Goal: Check status: Check status

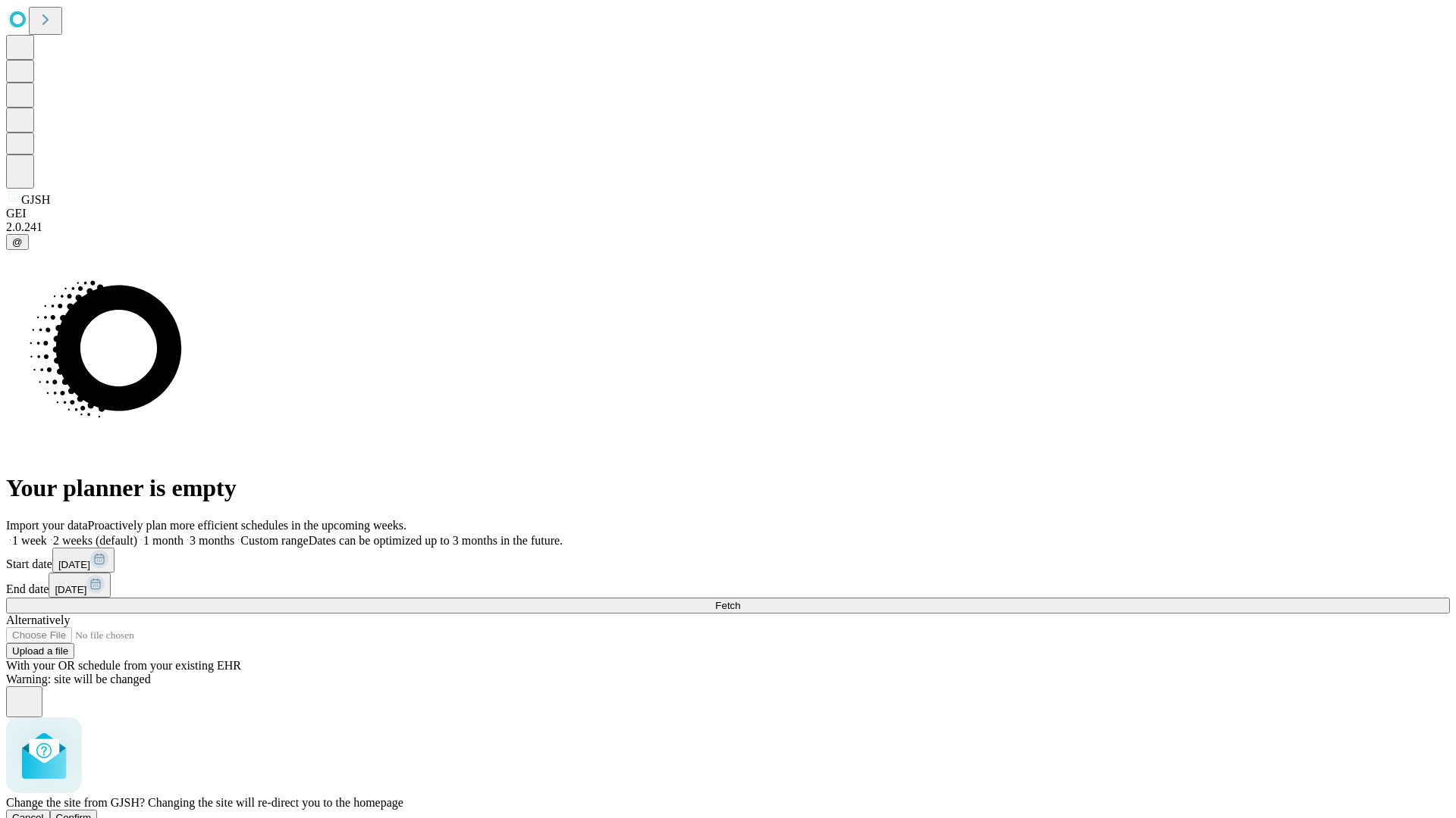
click at [92, 813] on span "Confirm" at bounding box center [74, 818] width 36 height 12
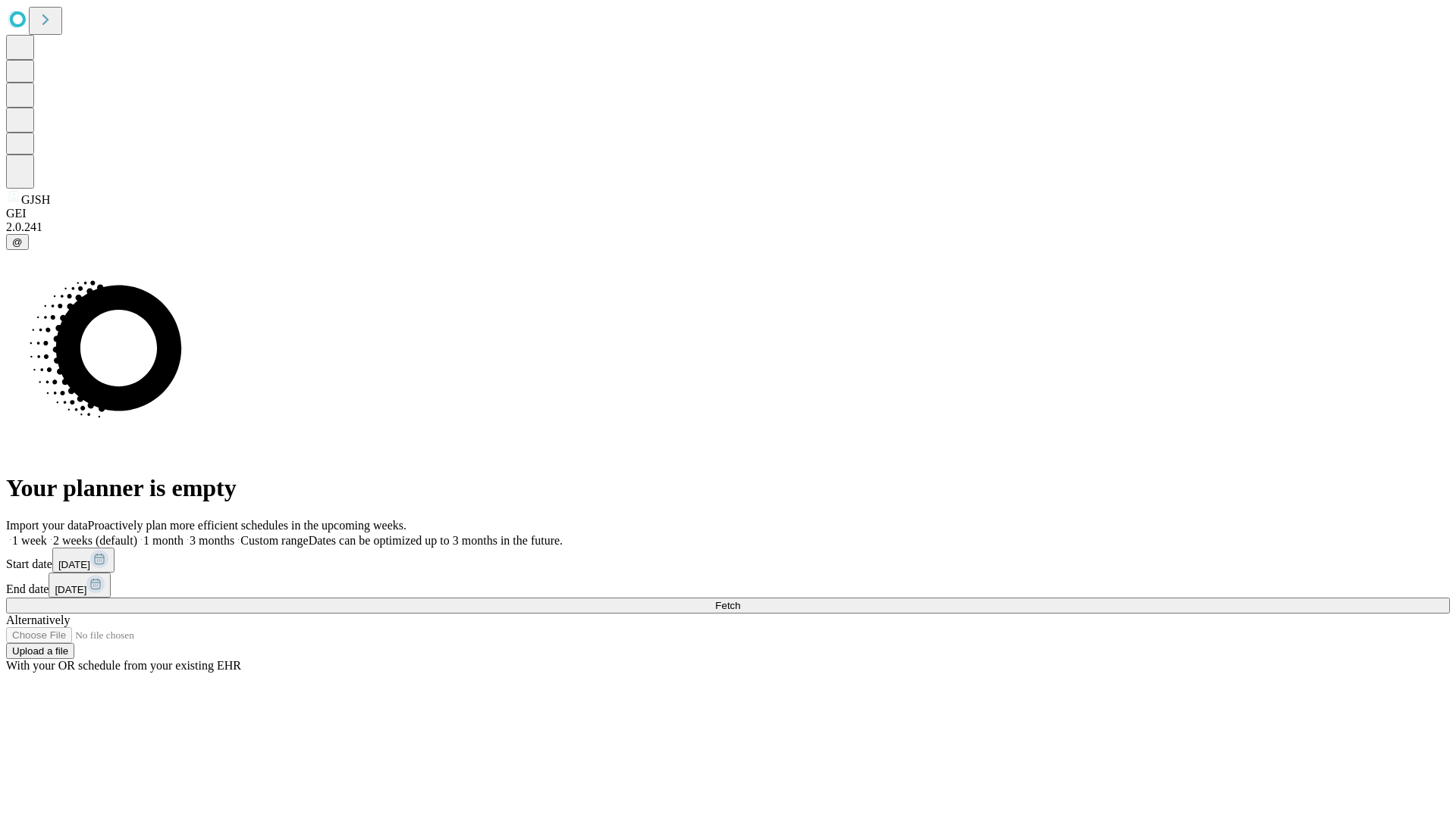
click at [47, 534] on label "1 week" at bounding box center [26, 540] width 41 height 13
click at [740, 600] on span "Fetch" at bounding box center [728, 605] width 25 height 12
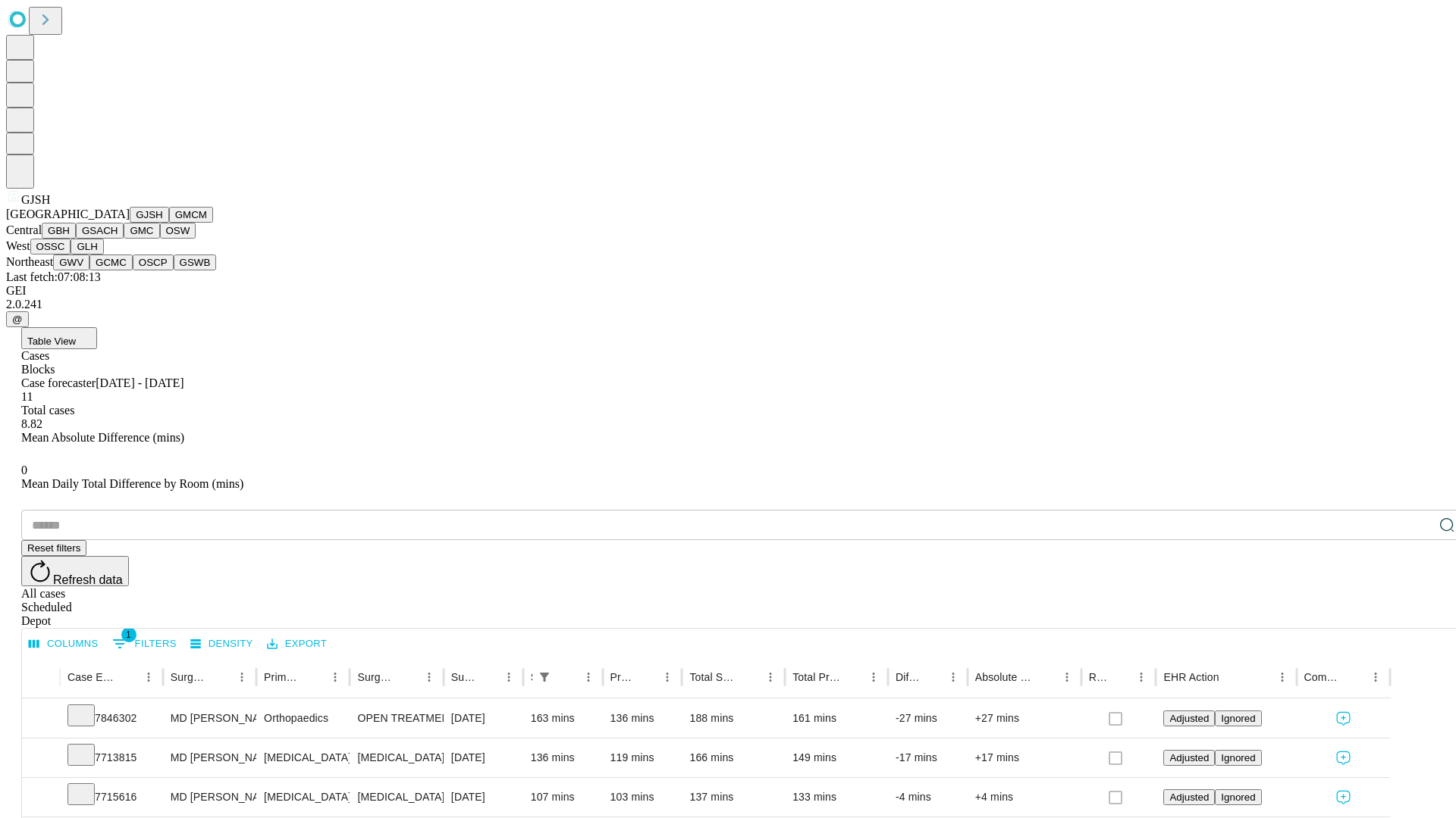
click at [169, 223] on button "GMCM" at bounding box center [191, 215] width 44 height 16
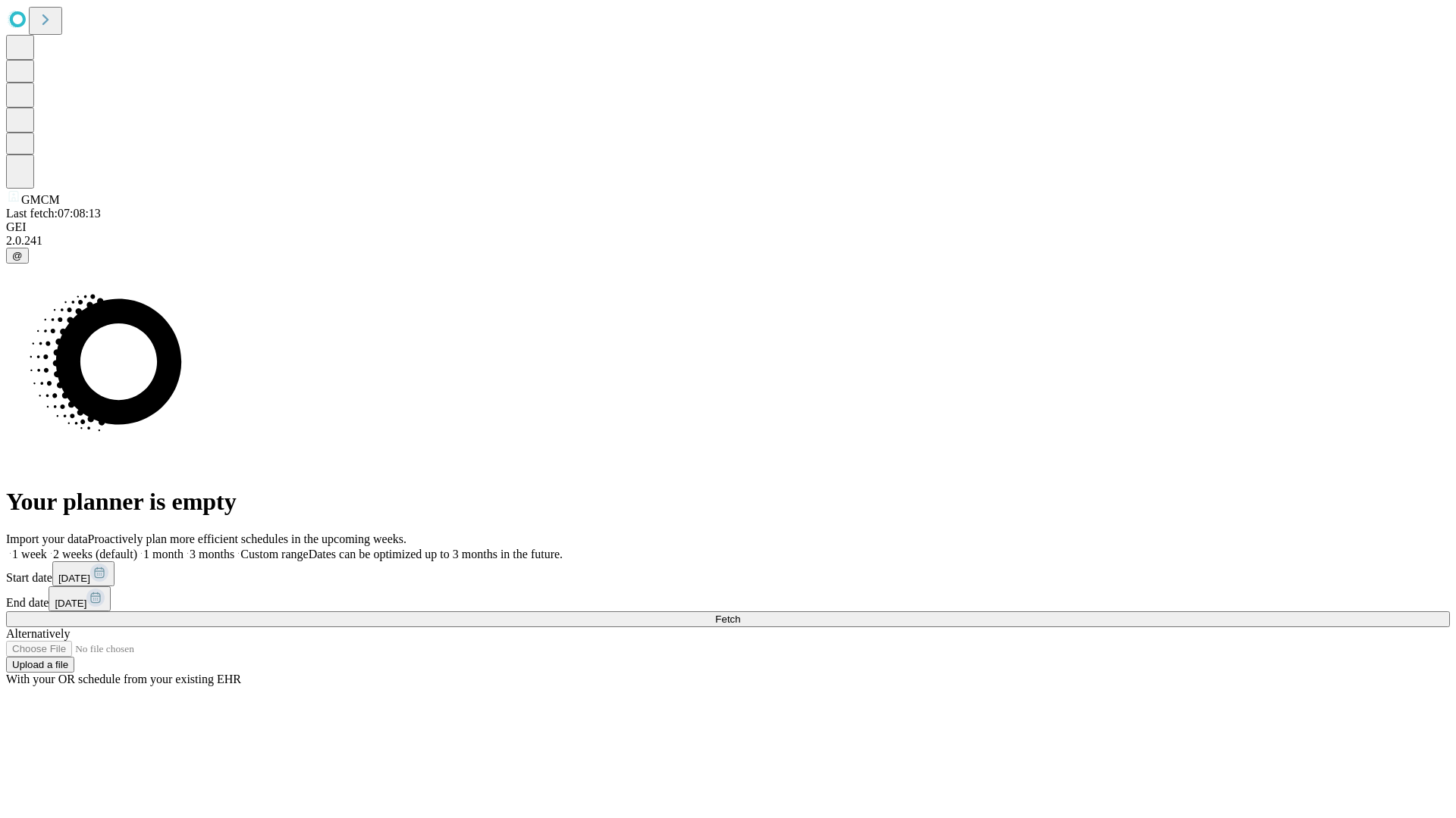
click at [47, 548] on label "1 week" at bounding box center [26, 554] width 41 height 13
click at [740, 614] on span "Fetch" at bounding box center [728, 619] width 25 height 12
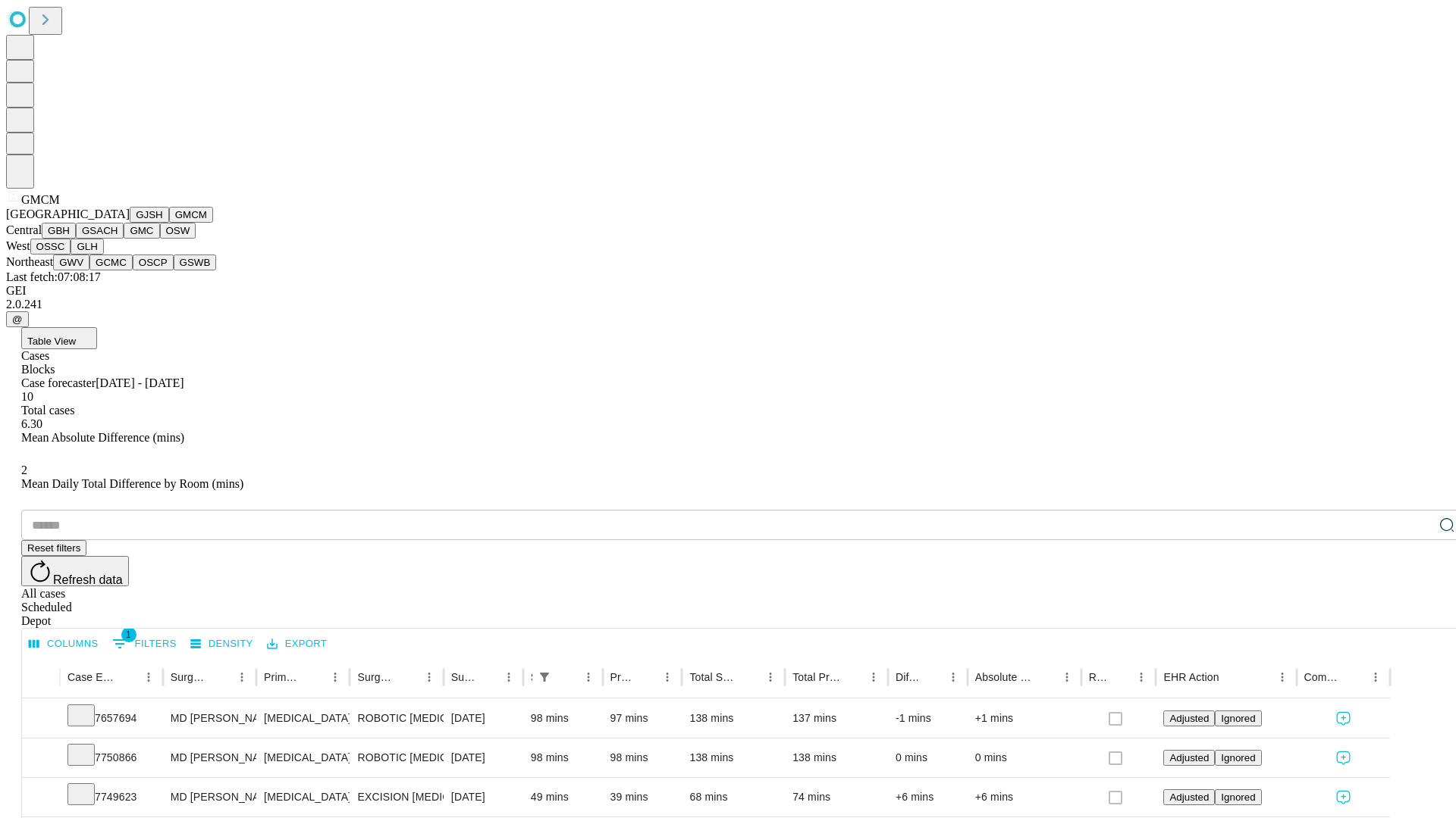
click at [76, 239] on button "GBH" at bounding box center [59, 230] width 34 height 16
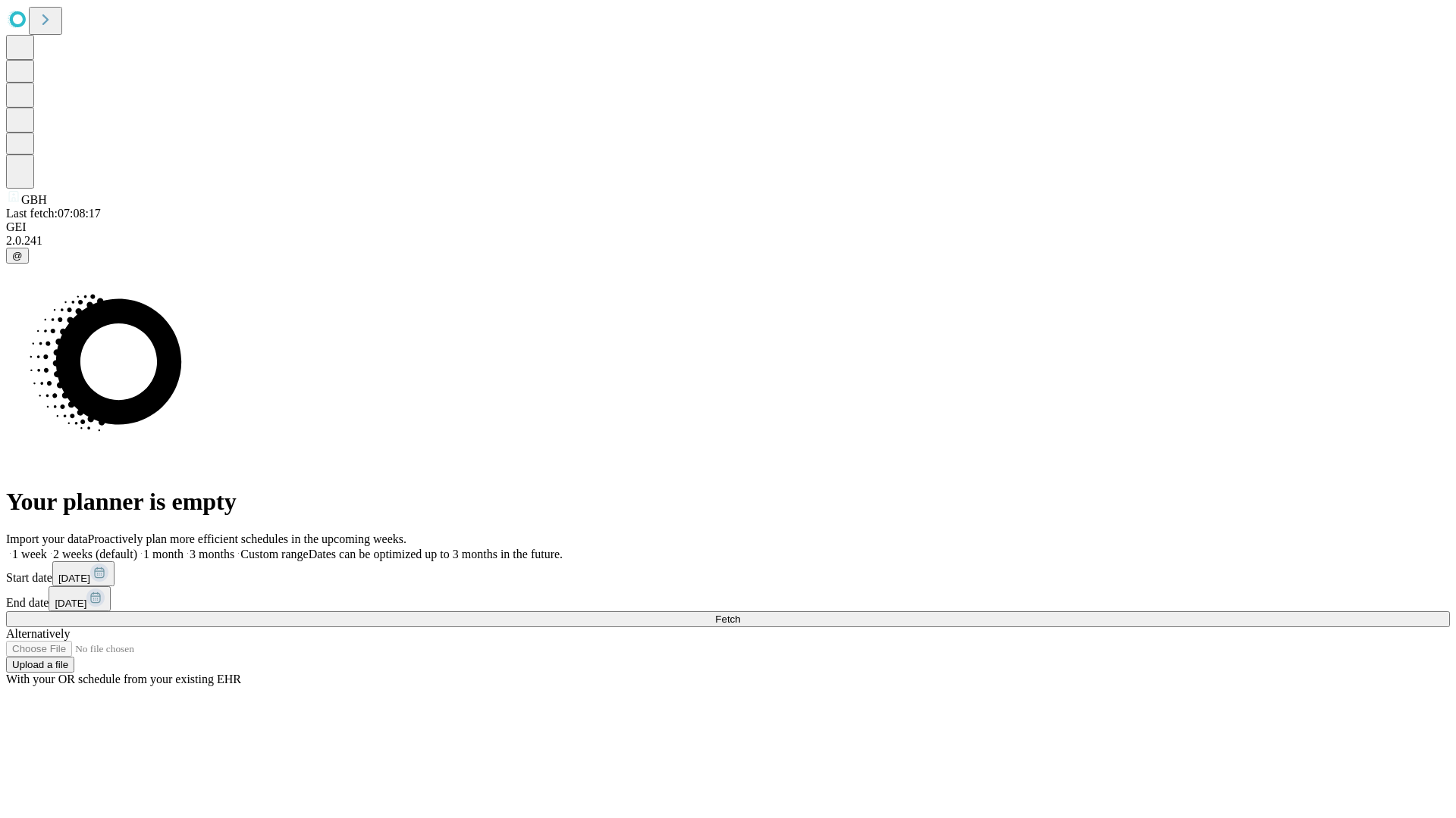
click at [47, 548] on label "1 week" at bounding box center [26, 554] width 41 height 13
click at [740, 614] on span "Fetch" at bounding box center [728, 619] width 25 height 12
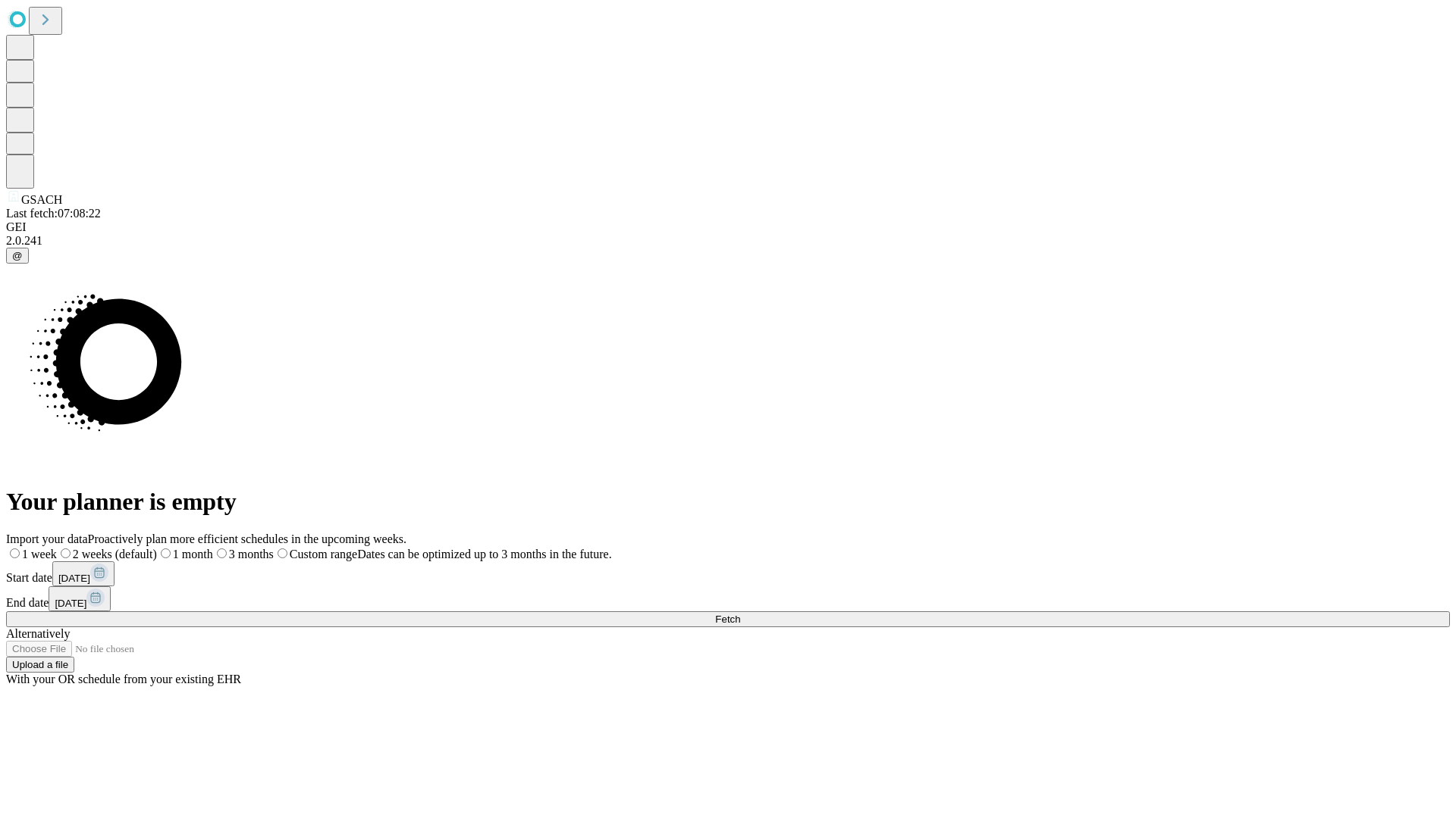
click at [57, 548] on label "1 week" at bounding box center [31, 554] width 50 height 13
click at [740, 614] on span "Fetch" at bounding box center [728, 619] width 25 height 12
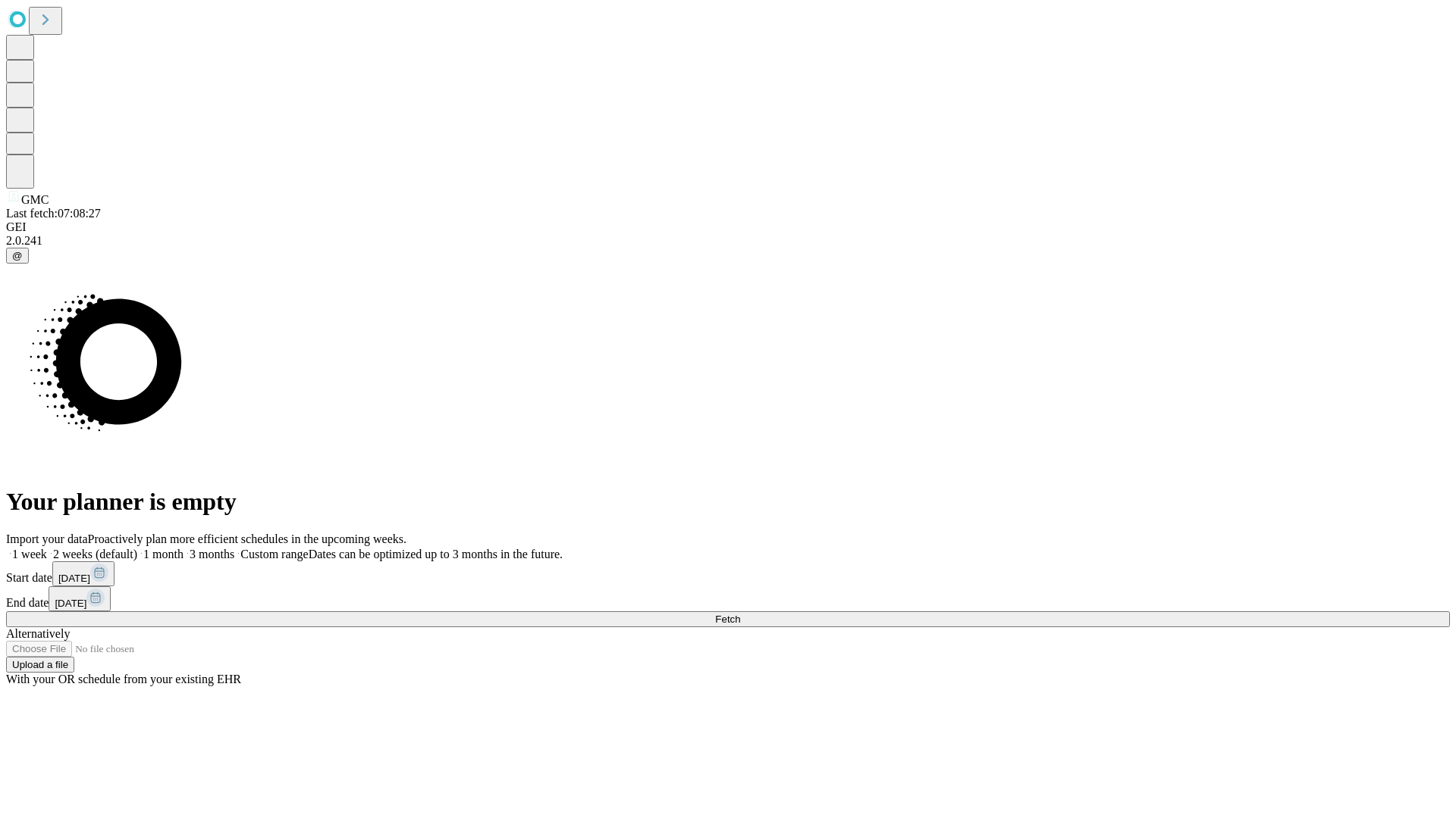
click at [47, 548] on label "1 week" at bounding box center [26, 554] width 41 height 13
click at [740, 614] on span "Fetch" at bounding box center [728, 619] width 25 height 12
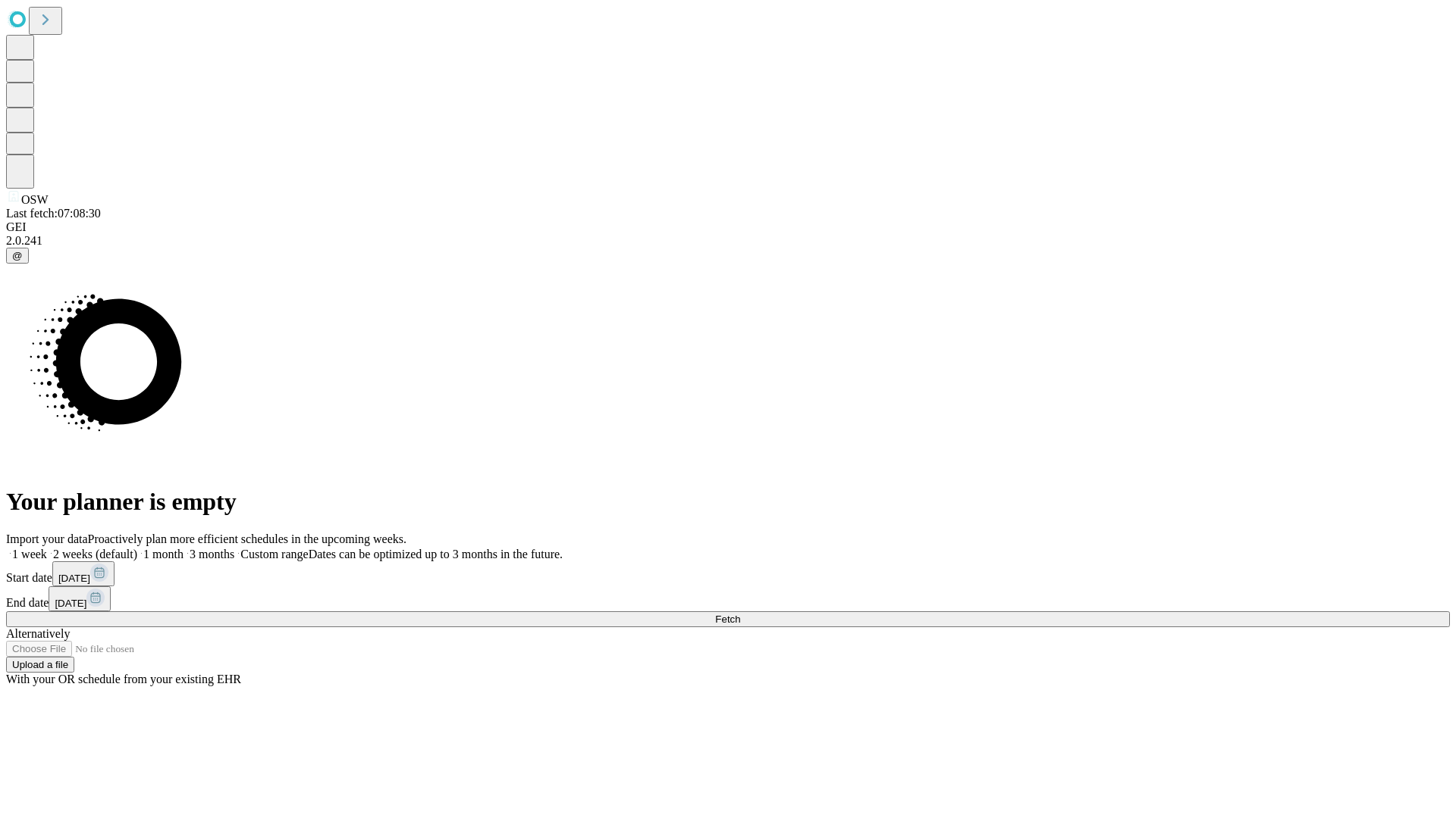
click at [740, 614] on span "Fetch" at bounding box center [728, 619] width 25 height 12
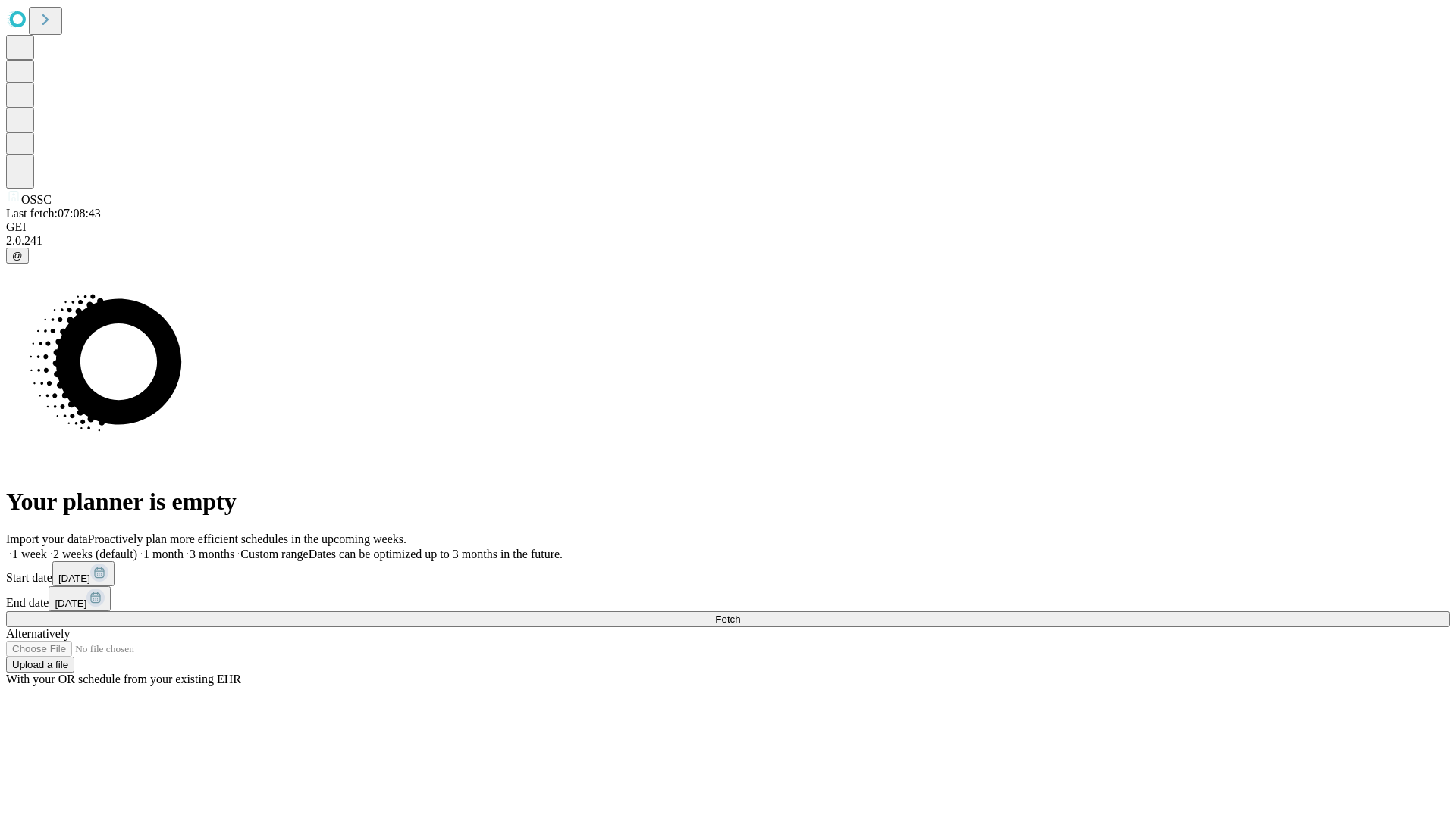
click at [740, 614] on span "Fetch" at bounding box center [728, 619] width 25 height 12
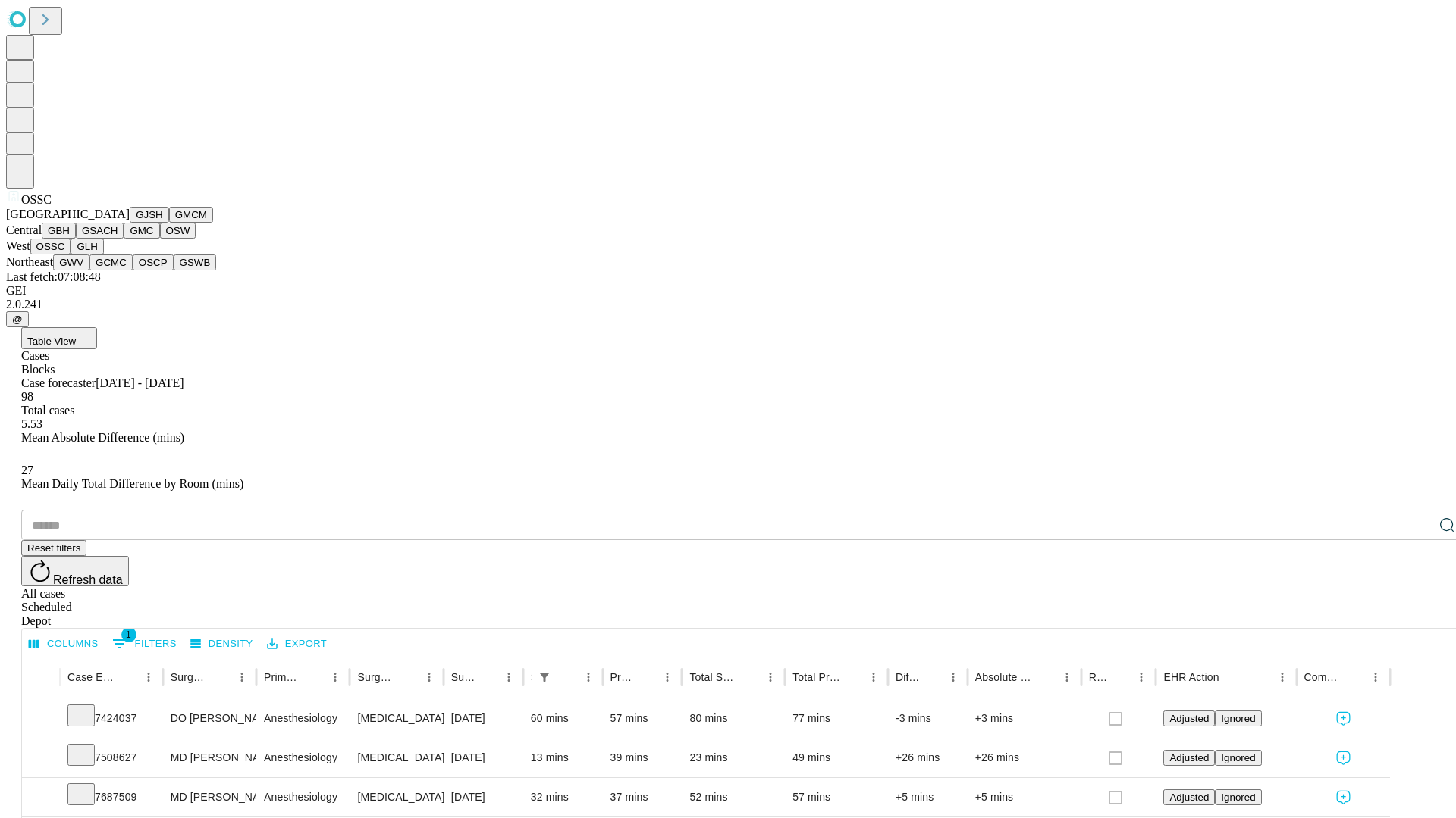
click at [103, 255] on button "GLH" at bounding box center [87, 247] width 33 height 16
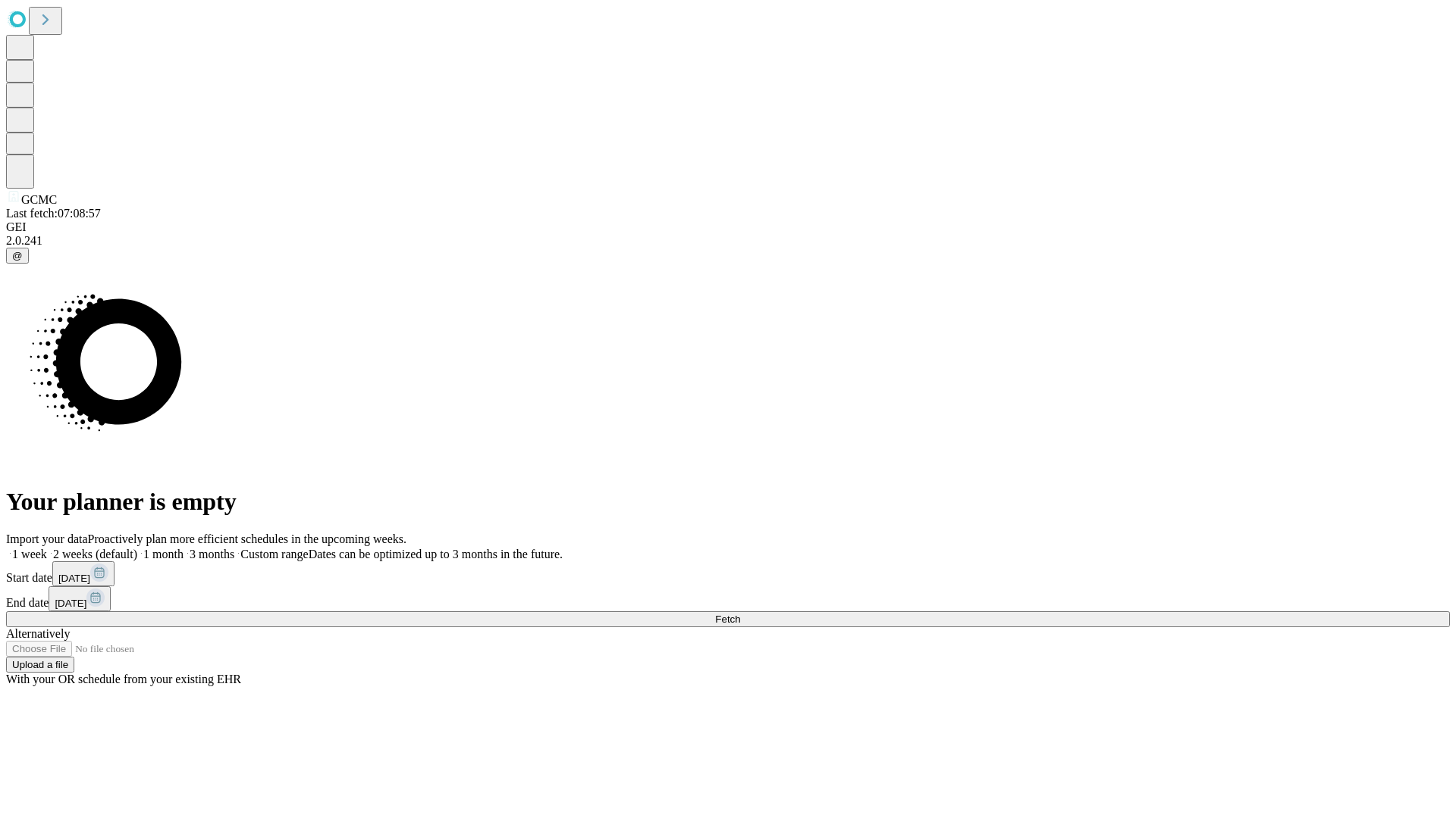
click at [740, 614] on span "Fetch" at bounding box center [728, 619] width 25 height 12
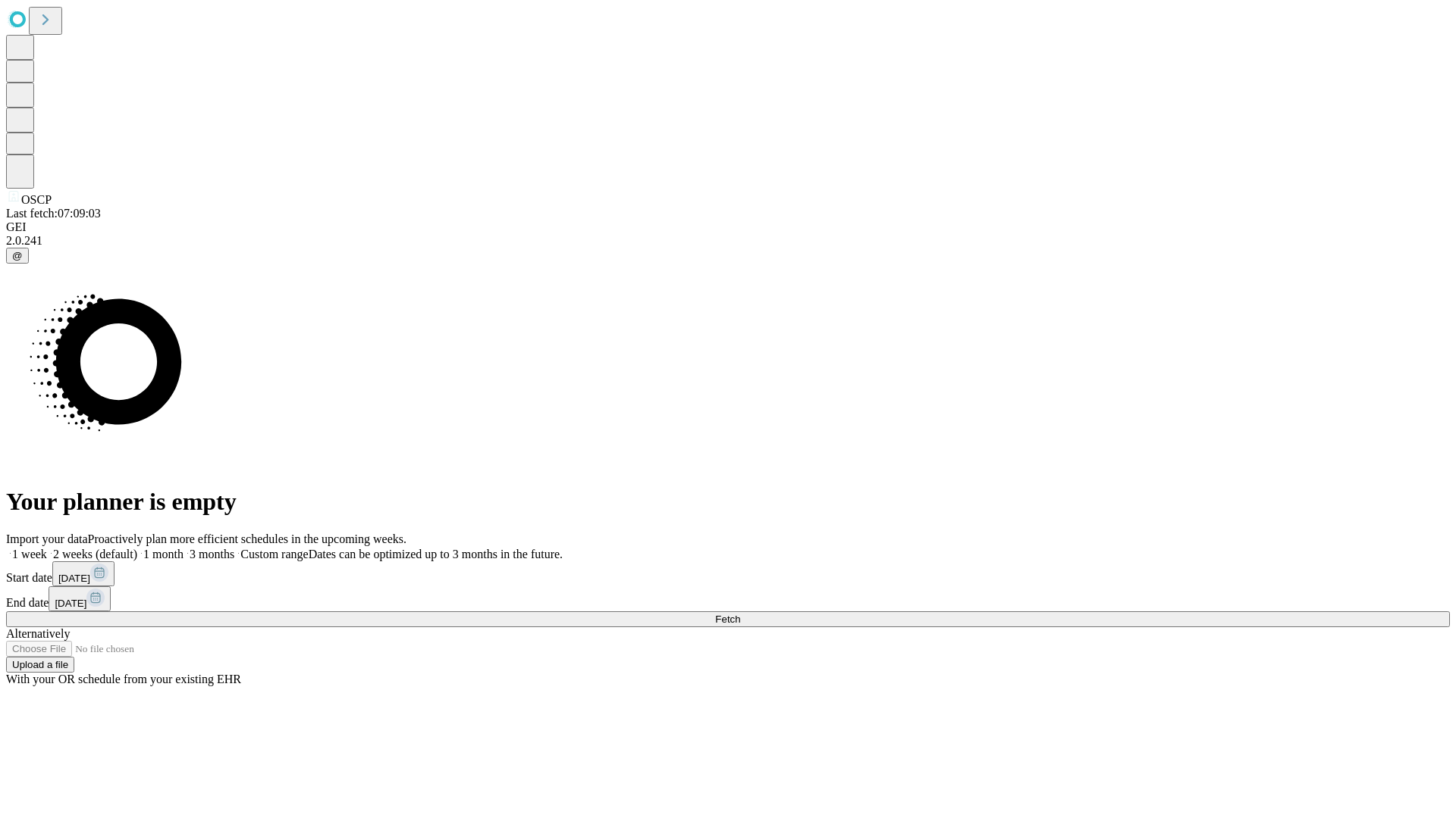
click at [47, 548] on label "1 week" at bounding box center [26, 554] width 41 height 13
click at [740, 614] on span "Fetch" at bounding box center [728, 619] width 25 height 12
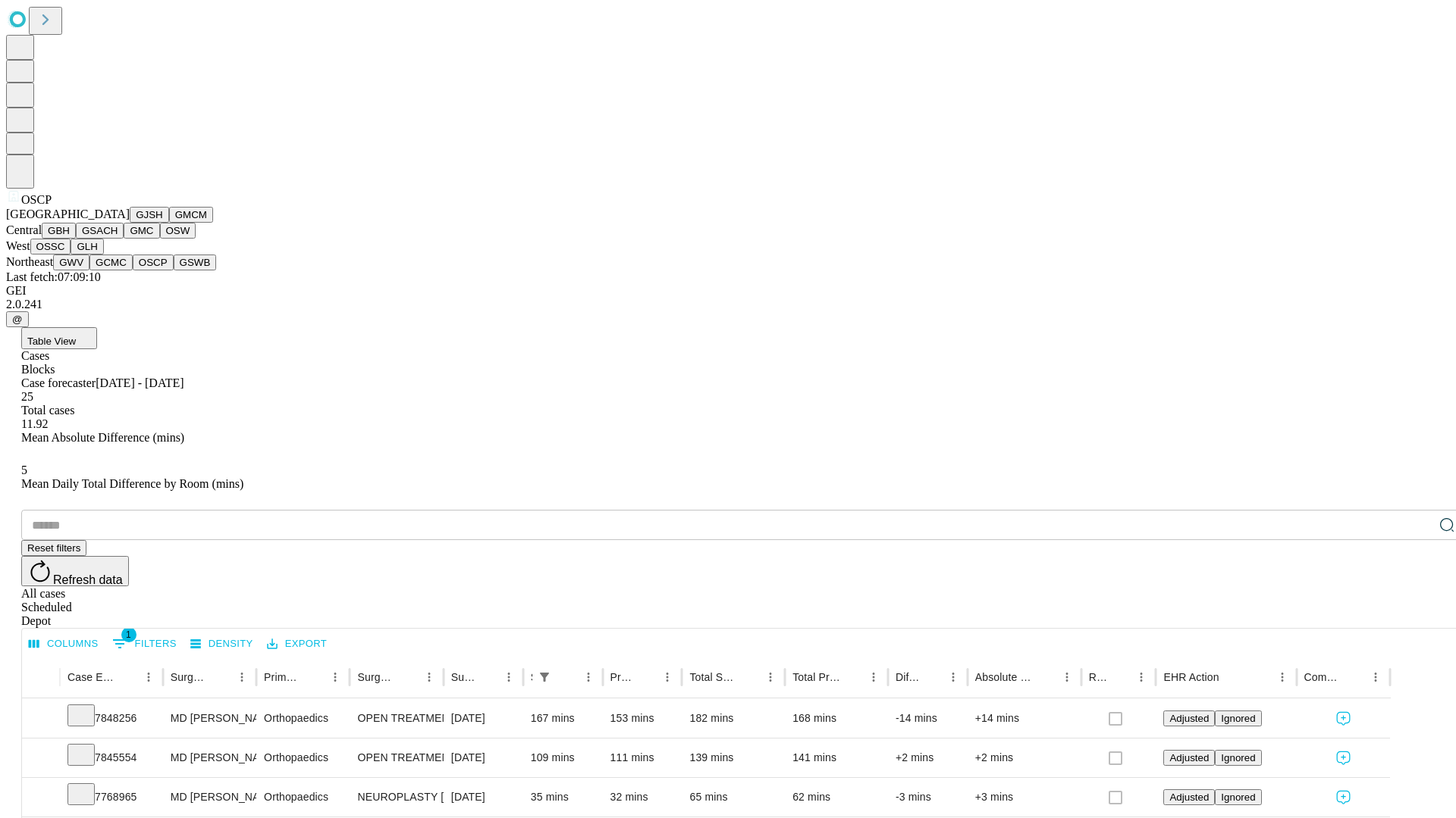
click at [174, 271] on button "GSWB" at bounding box center [196, 262] width 43 height 16
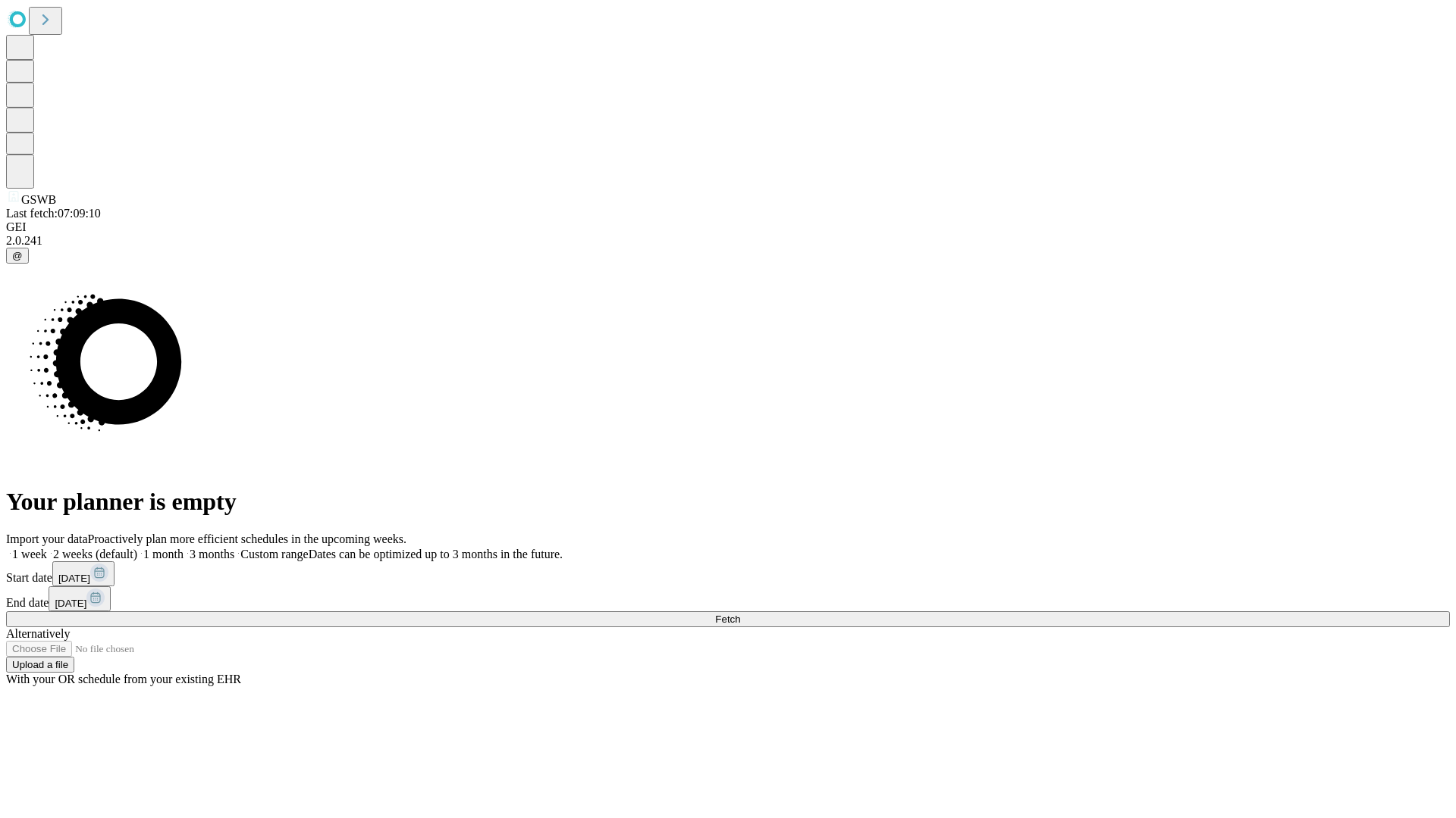
click at [47, 548] on label "1 week" at bounding box center [26, 554] width 41 height 13
click at [740, 614] on span "Fetch" at bounding box center [728, 619] width 25 height 12
